Goal: Find specific page/section: Find specific page/section

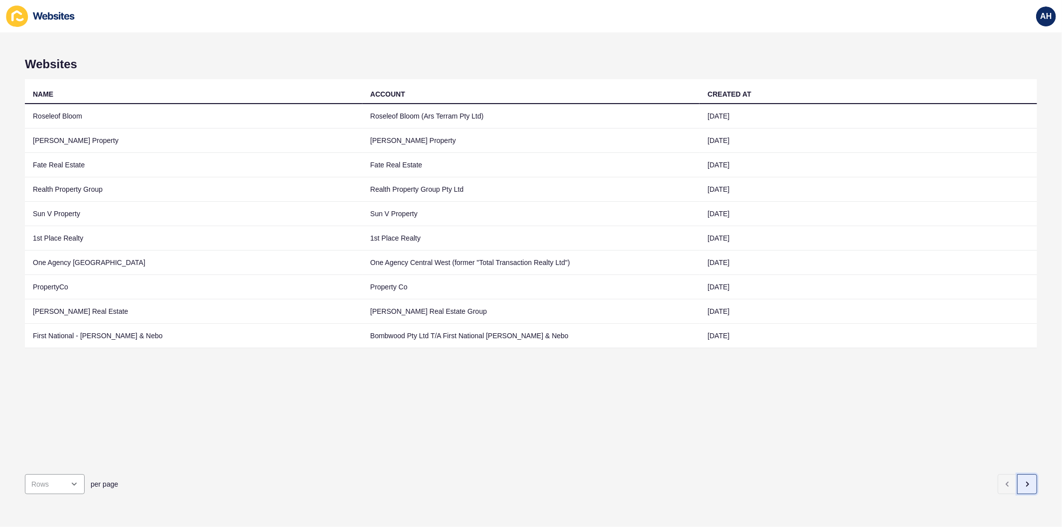
click at [1023, 480] on icon "button" at bounding box center [1027, 484] width 8 height 8
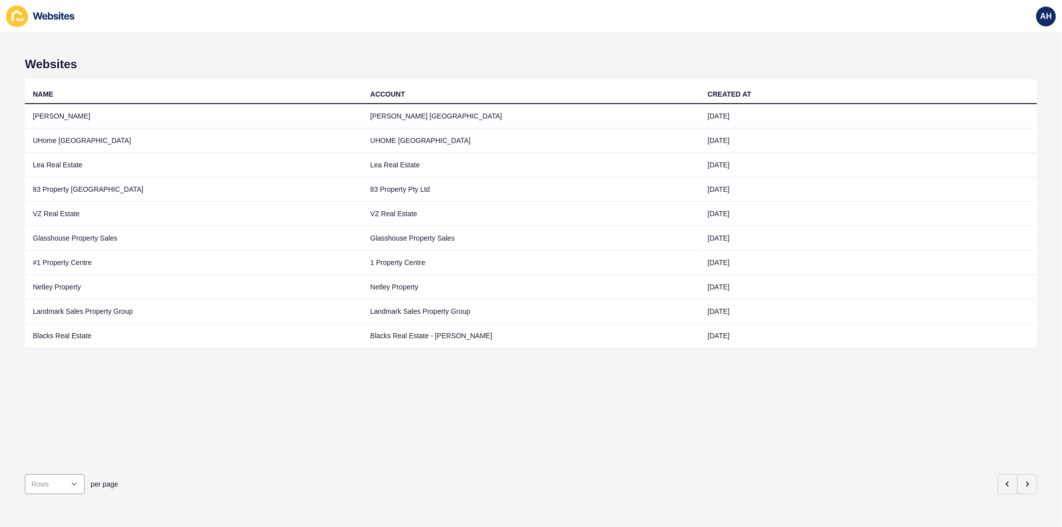
click at [675, 491] on div "per page" at bounding box center [531, 484] width 1012 height 36
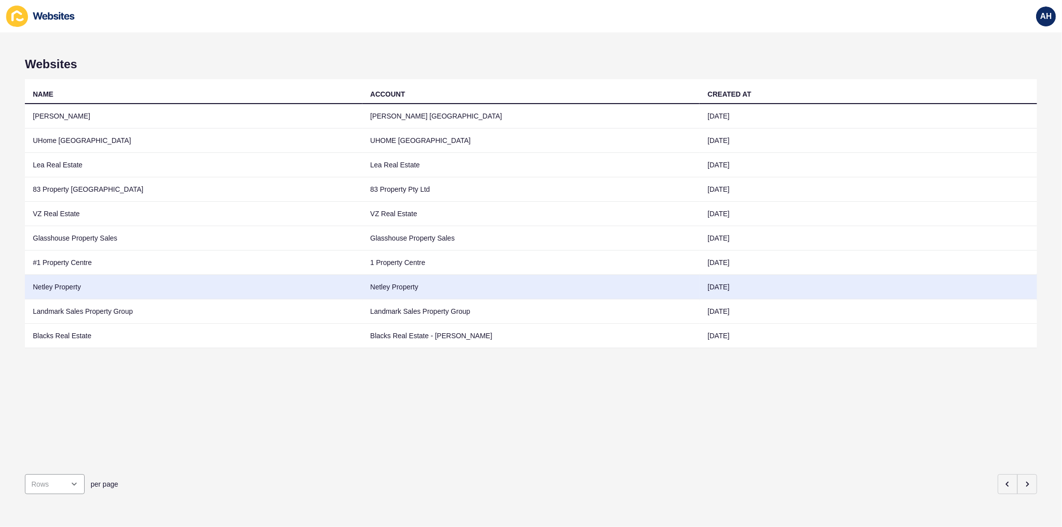
click at [503, 285] on td "Netley Property" at bounding box center [531, 287] width 338 height 24
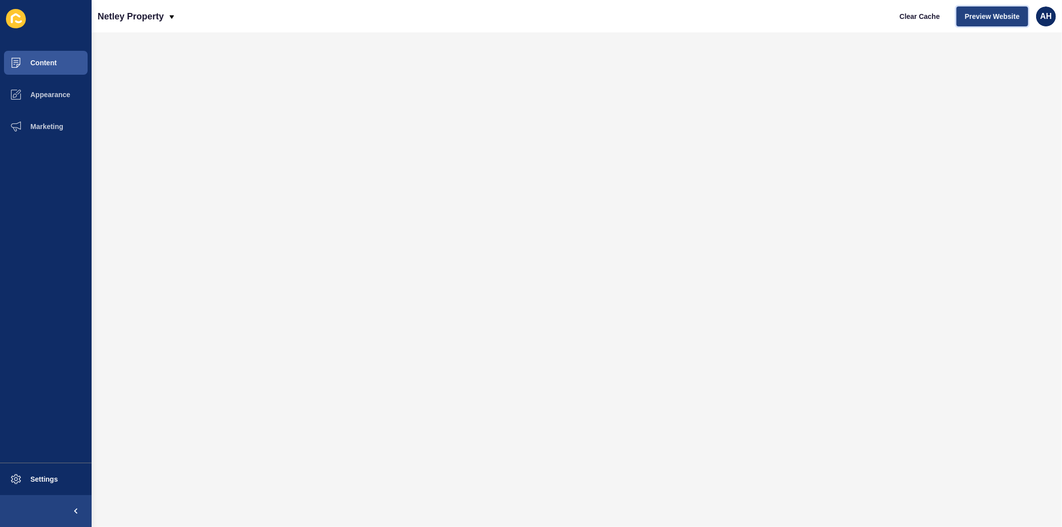
click at [979, 18] on span "Preview Website" at bounding box center [992, 16] width 55 height 10
click at [50, 59] on span "Content" at bounding box center [28, 63] width 58 height 8
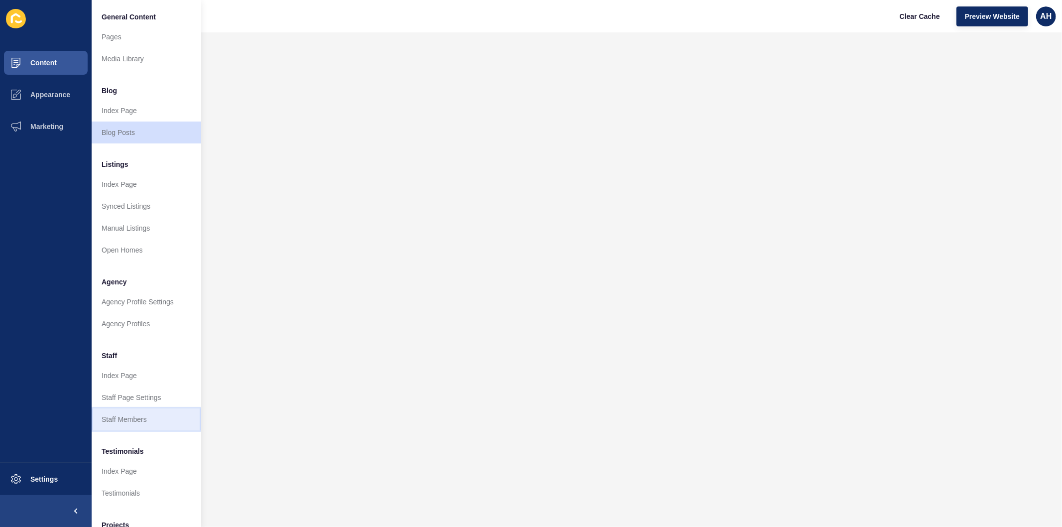
click at [116, 414] on link "Staff Members" at bounding box center [147, 419] width 110 height 22
